Goal: Check status

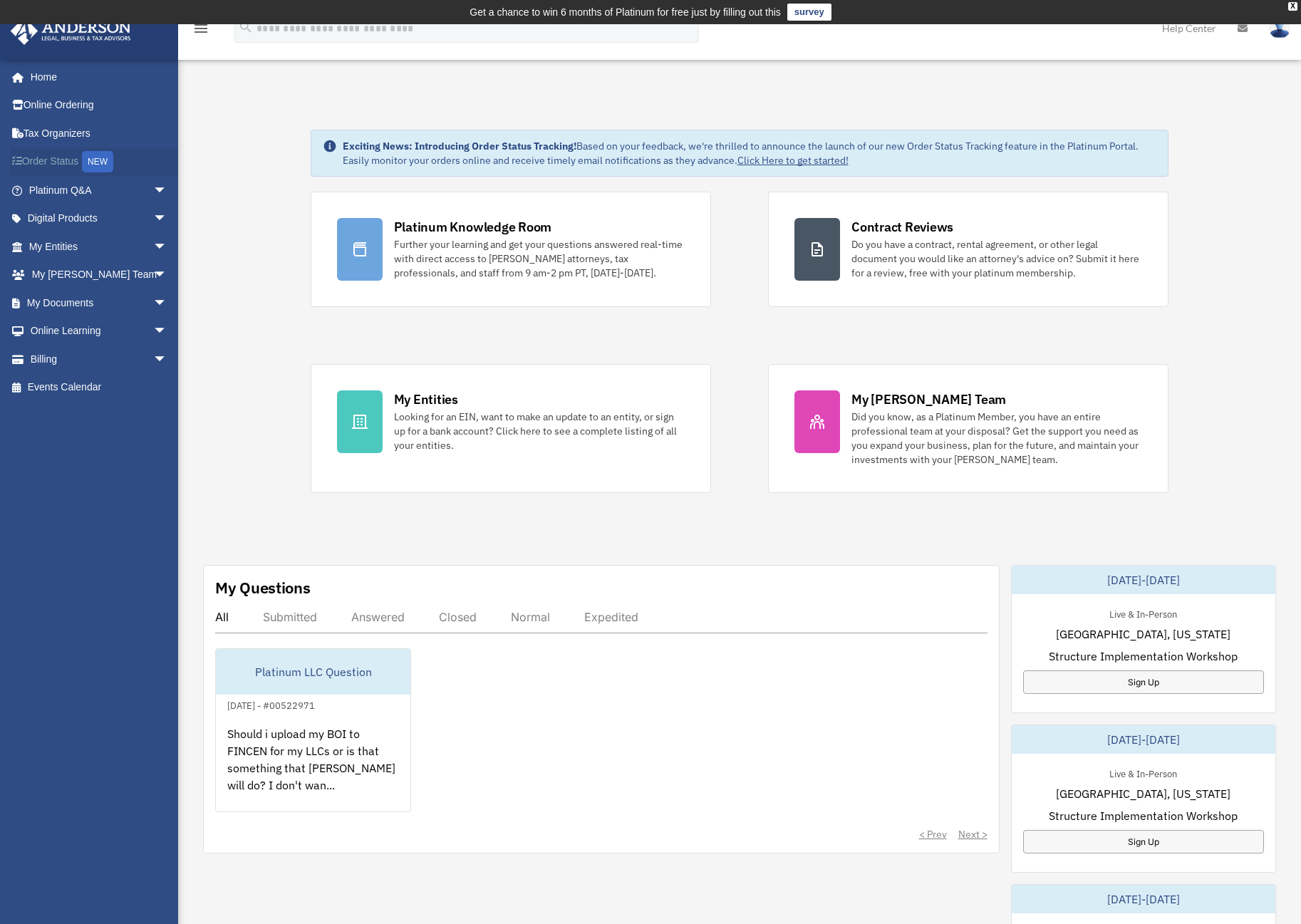
click at [57, 160] on link "Order Status NEW" at bounding box center [99, 162] width 179 height 29
click at [153, 354] on span "arrow_drop_down" at bounding box center [168, 359] width 29 height 29
click at [70, 380] on link "$ Open Invoices" at bounding box center [104, 388] width 168 height 29
